Goal: Purchase product/service

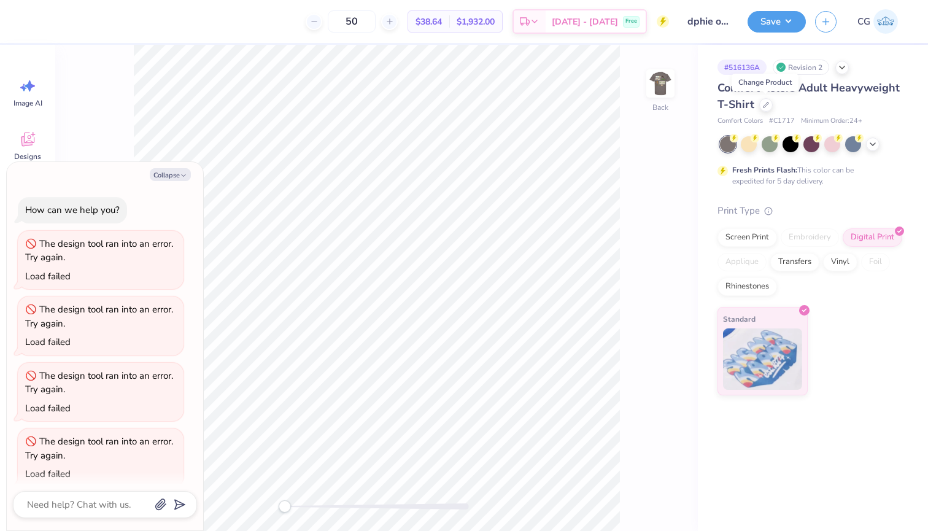
scroll to position [659, 0]
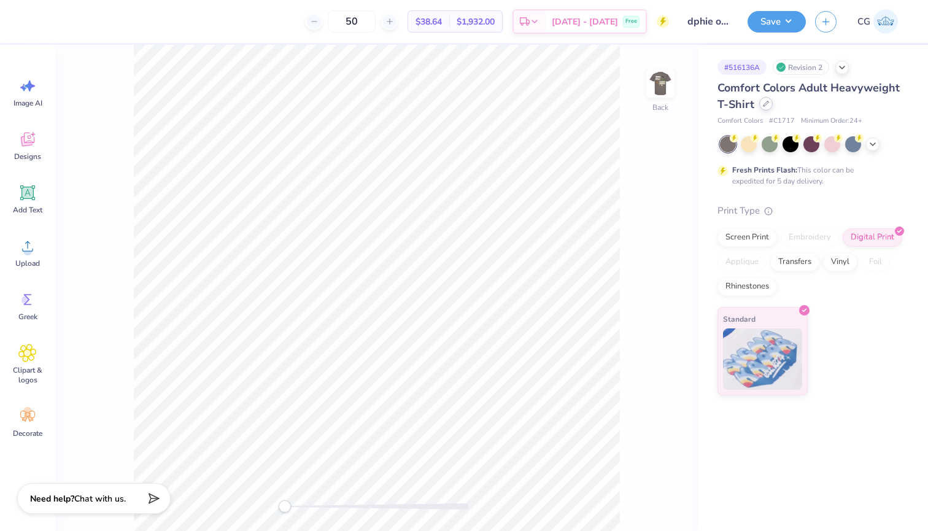
click at [766, 105] on icon at bounding box center [766, 104] width 6 height 6
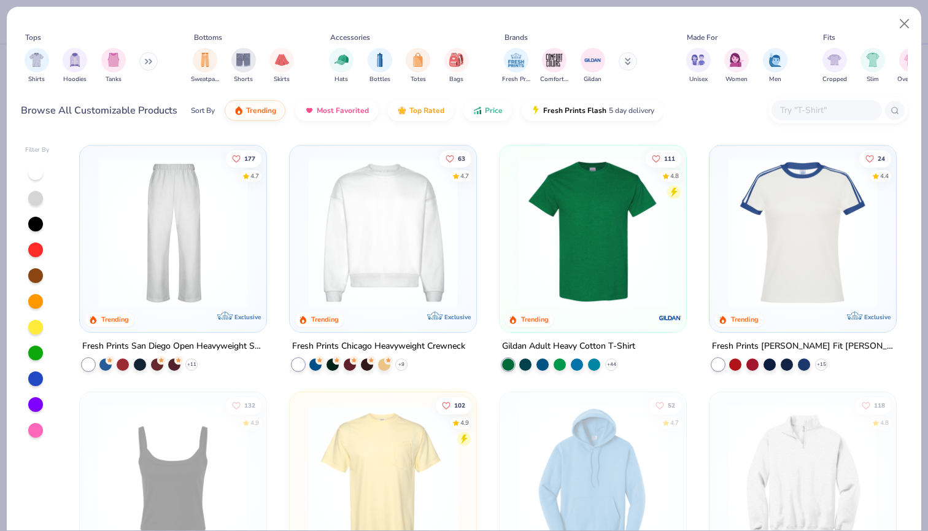
scroll to position [507, 0]
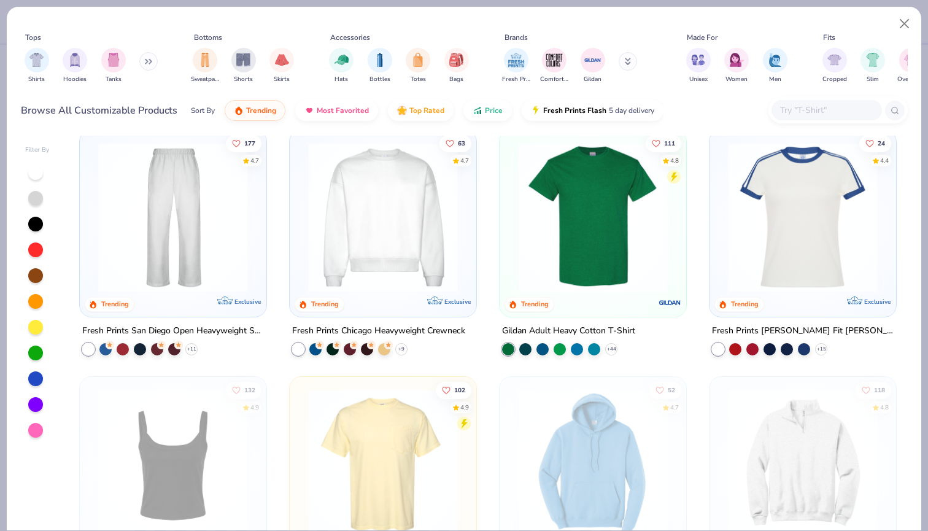
click at [201, 239] on img at bounding box center [173, 217] width 162 height 150
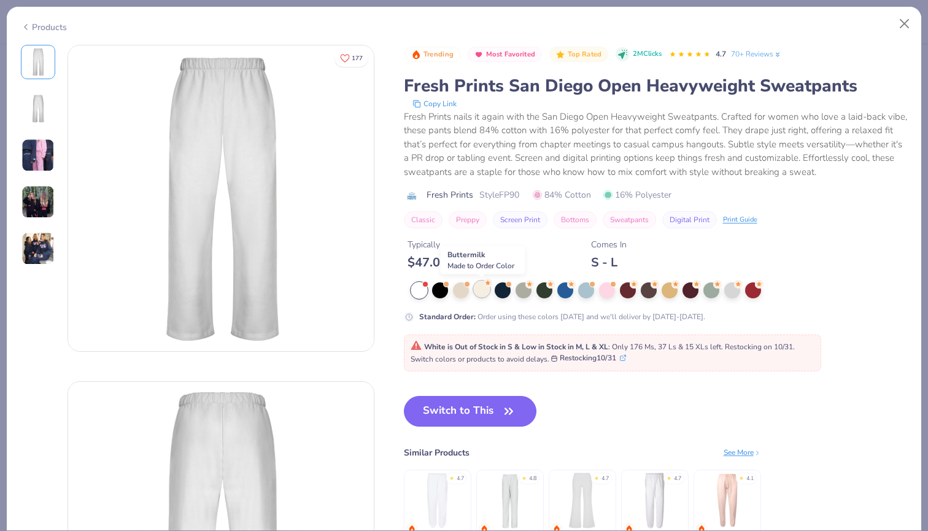
click at [481, 291] on div at bounding box center [482, 289] width 16 height 16
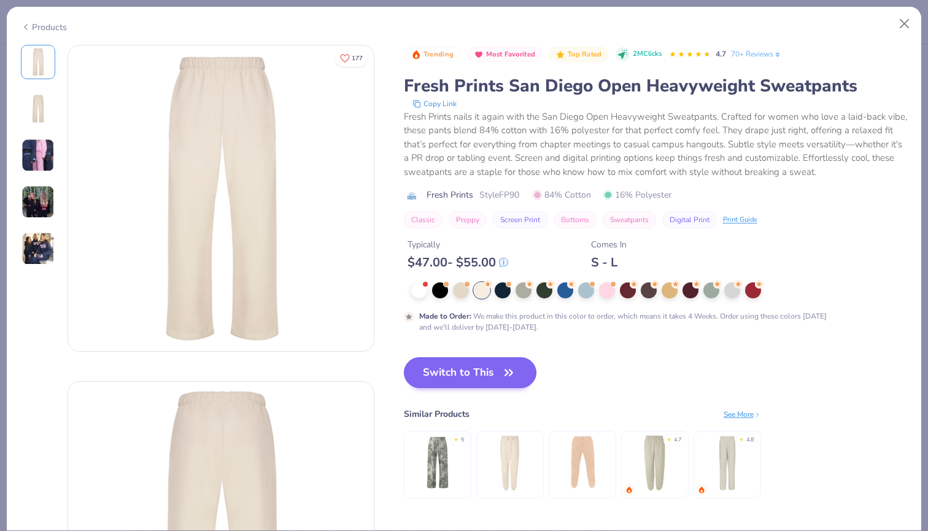
click at [468, 366] on button "Switch to This" at bounding box center [470, 372] width 133 height 31
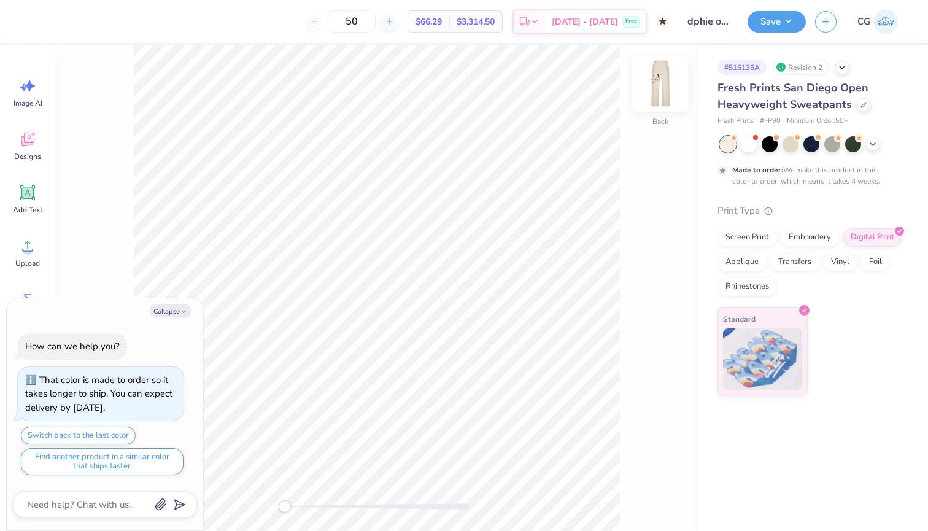
click at [659, 95] on img at bounding box center [660, 83] width 49 height 49
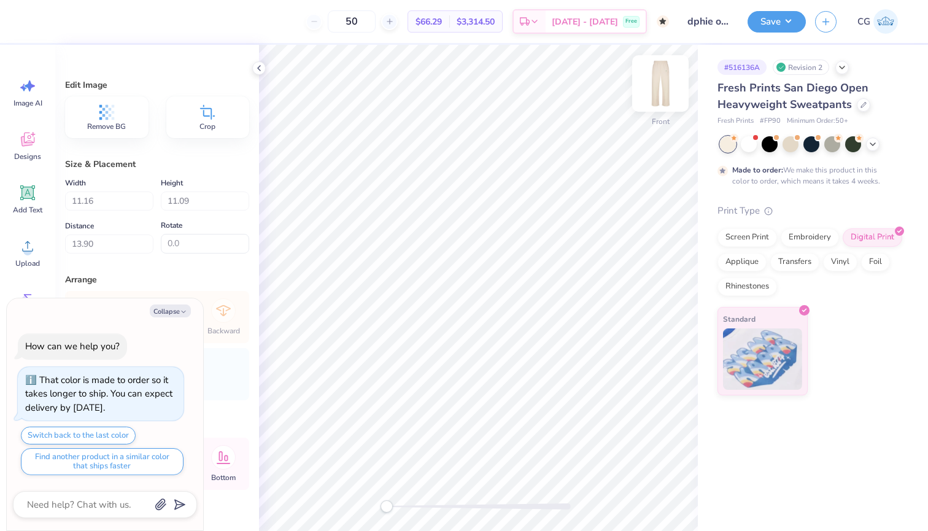
click at [664, 90] on img at bounding box center [660, 83] width 49 height 49
type textarea "x"
type input "4.56"
type input "1.51"
type input "9.60"
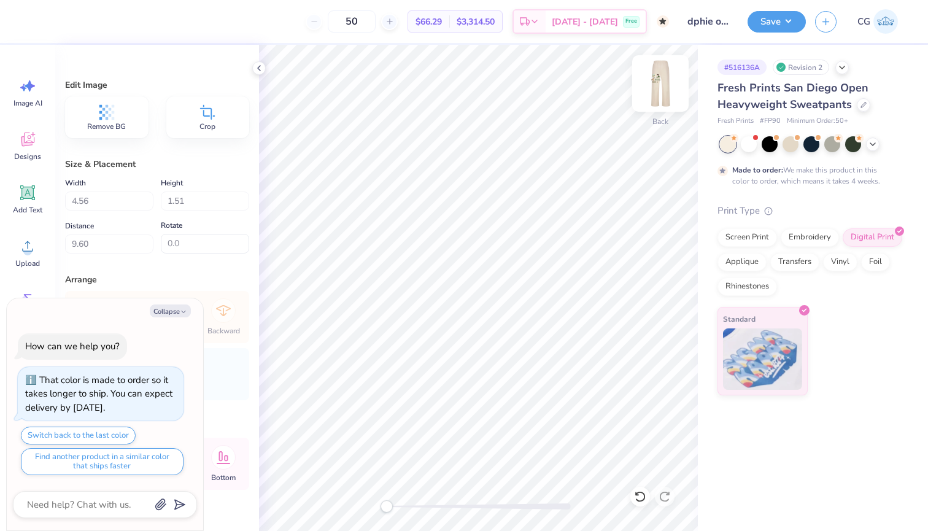
type textarea "x"
type input "6.47"
click at [656, 96] on img at bounding box center [660, 83] width 49 height 49
click at [665, 82] on img at bounding box center [660, 83] width 49 height 49
type textarea "x"
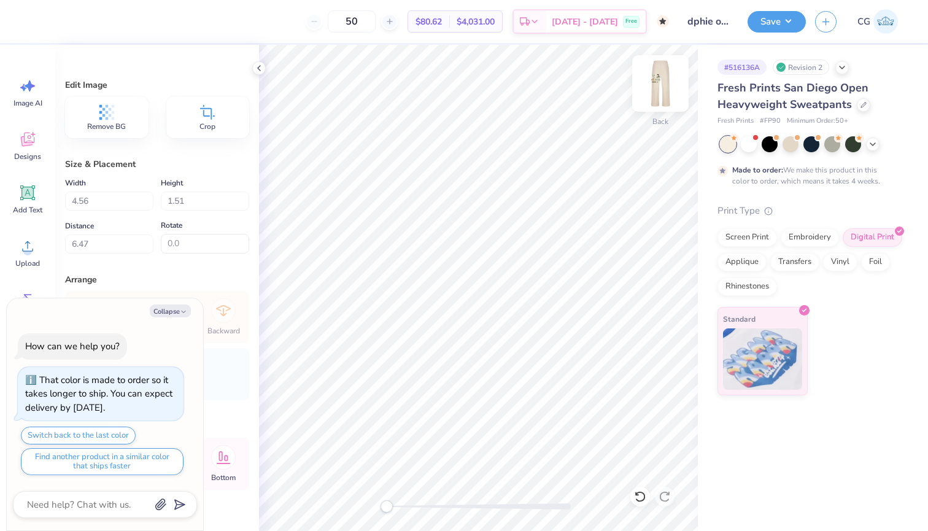
type input "7.72"
click at [655, 86] on img at bounding box center [660, 83] width 49 height 49
click at [665, 84] on img at bounding box center [660, 83] width 49 height 49
click at [665, 84] on img at bounding box center [660, 83] width 25 height 25
type textarea "x"
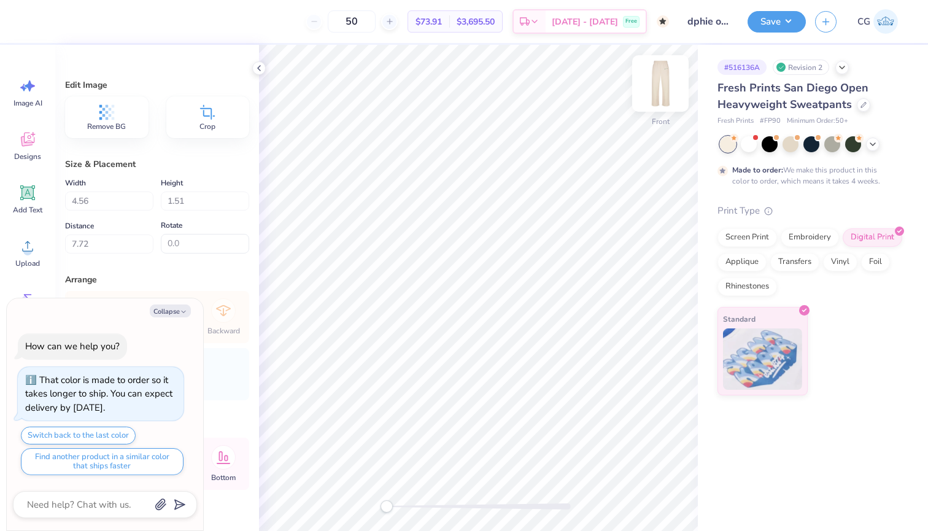
type input "11.16"
type input "11.09"
type input "13.90"
click at [670, 77] on img at bounding box center [660, 83] width 49 height 49
click at [656, 86] on img at bounding box center [660, 83] width 49 height 49
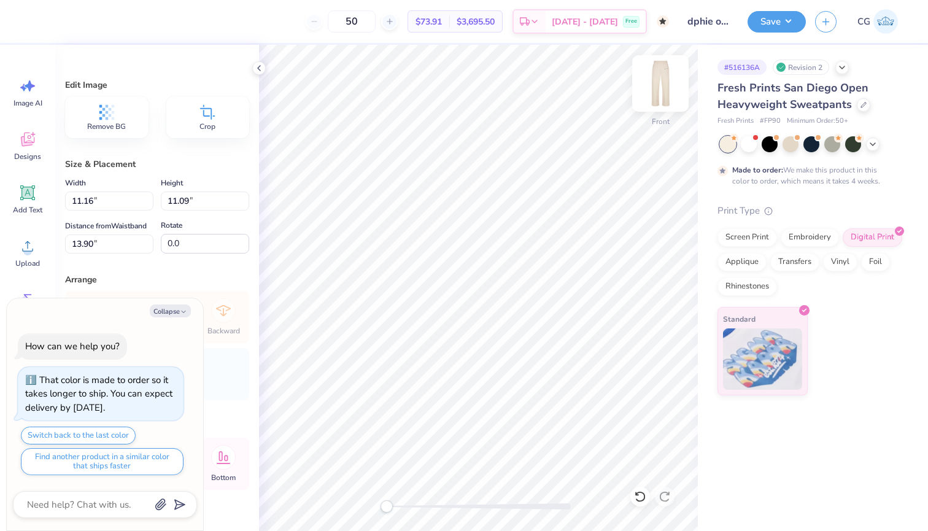
type textarea "x"
type input "9.03"
type input "8.98"
type input "16.02"
click at [658, 91] on img at bounding box center [660, 83] width 49 height 49
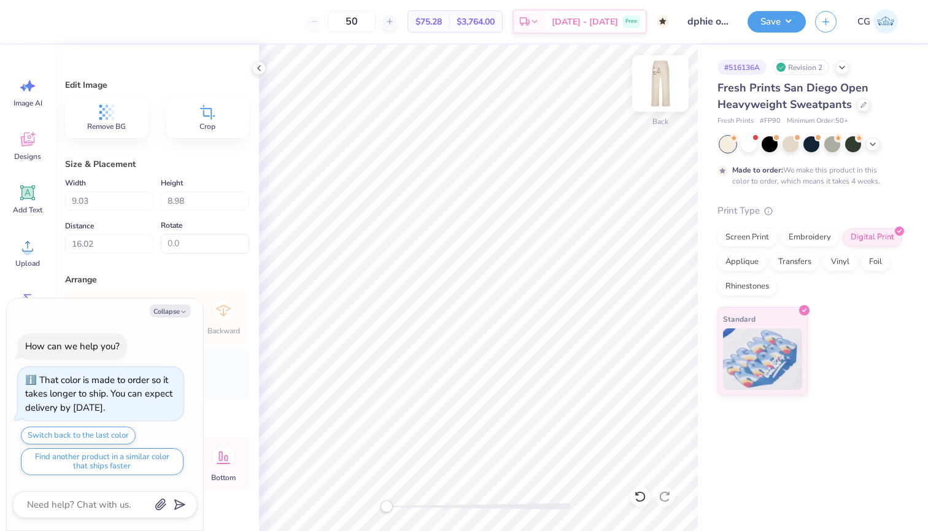
click at [669, 91] on img at bounding box center [660, 83] width 49 height 49
click at [669, 91] on img at bounding box center [660, 83] width 25 height 25
type textarea "x"
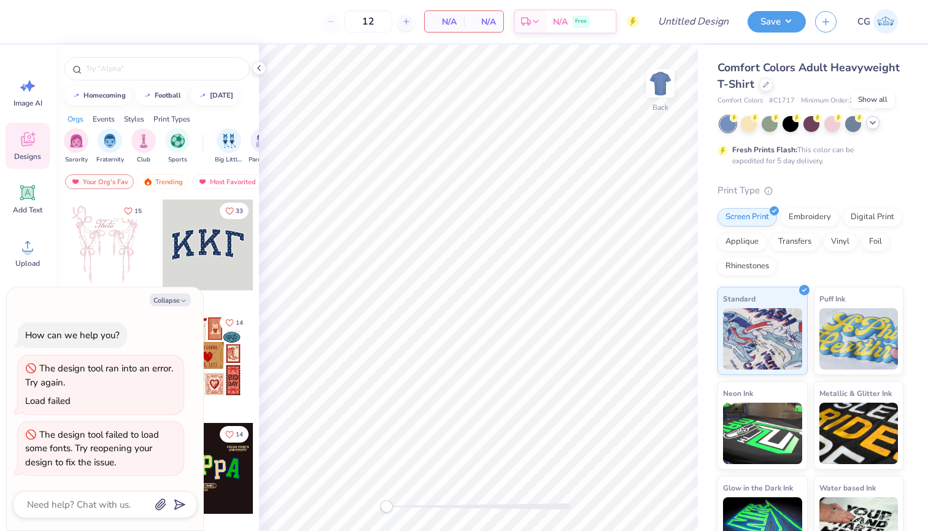
click at [872, 120] on icon at bounding box center [873, 123] width 10 height 10
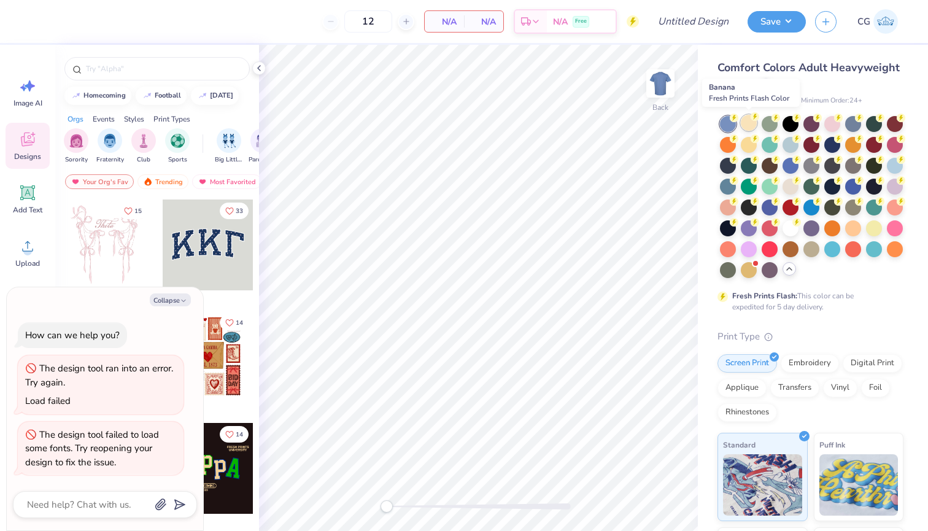
click at [753, 124] on div at bounding box center [749, 123] width 16 height 16
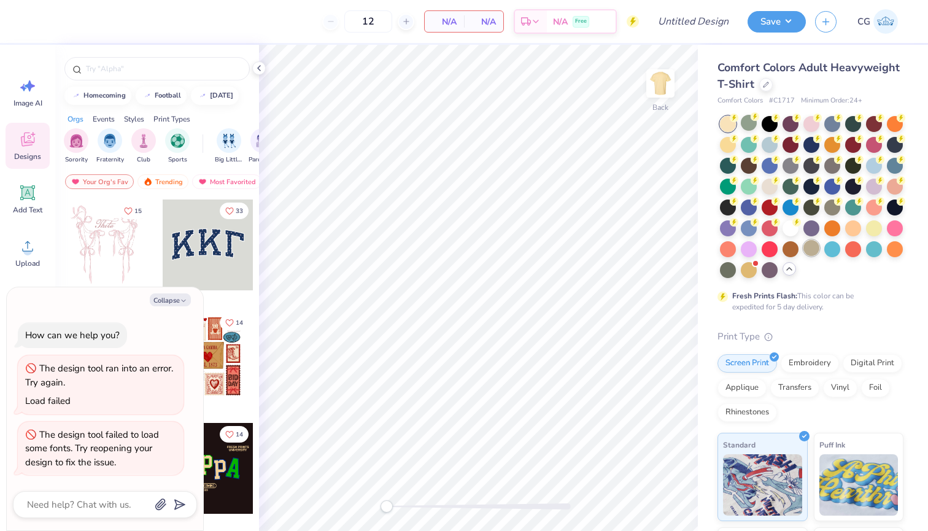
click at [813, 249] on div at bounding box center [812, 248] width 16 height 16
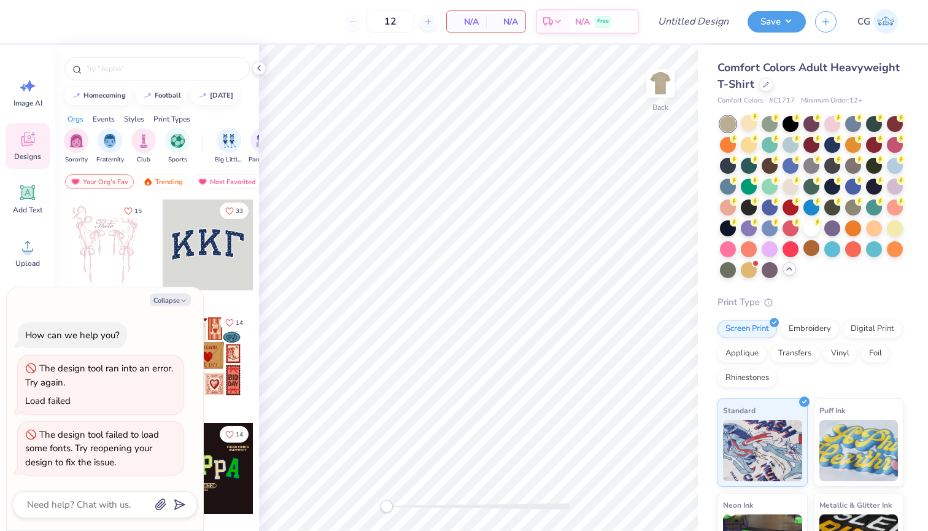
type textarea "x"
